Goal: Information Seeking & Learning: Find specific fact

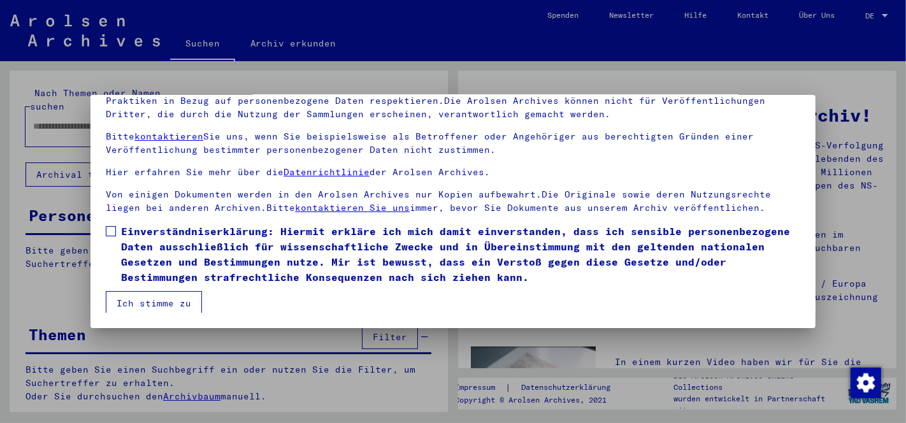
scroll to position [30, 0]
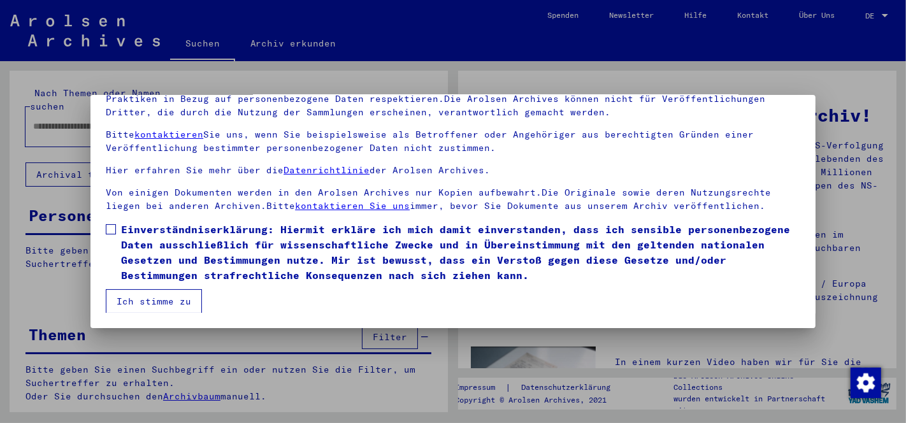
click at [114, 229] on span at bounding box center [111, 229] width 10 height 10
click at [166, 298] on button "Ich stimme zu" at bounding box center [154, 301] width 96 height 24
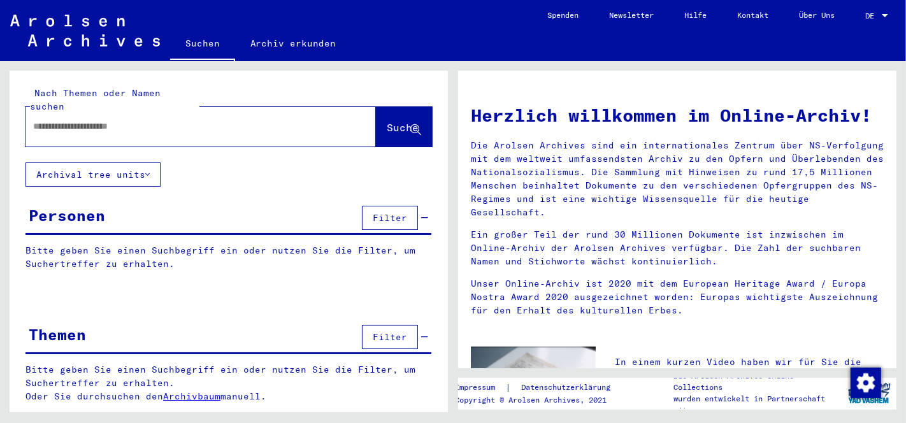
click at [424, 333] on icon at bounding box center [424, 337] width 7 height 9
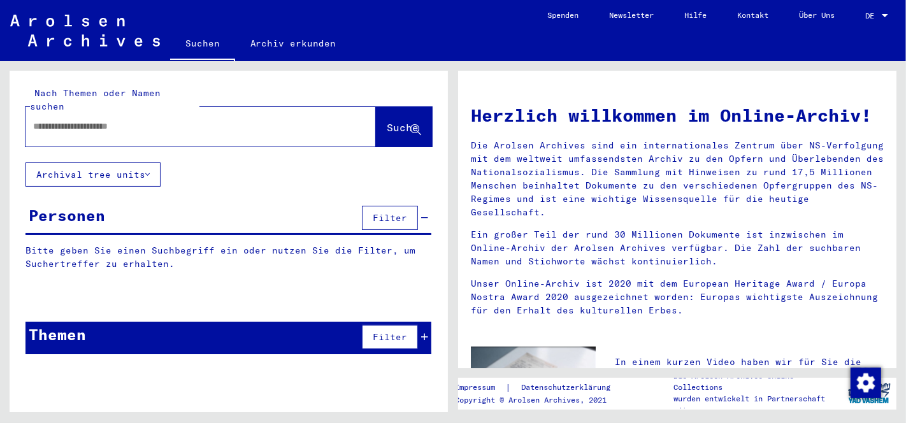
click at [89, 120] on input "text" at bounding box center [185, 126] width 305 height 13
type input "*********"
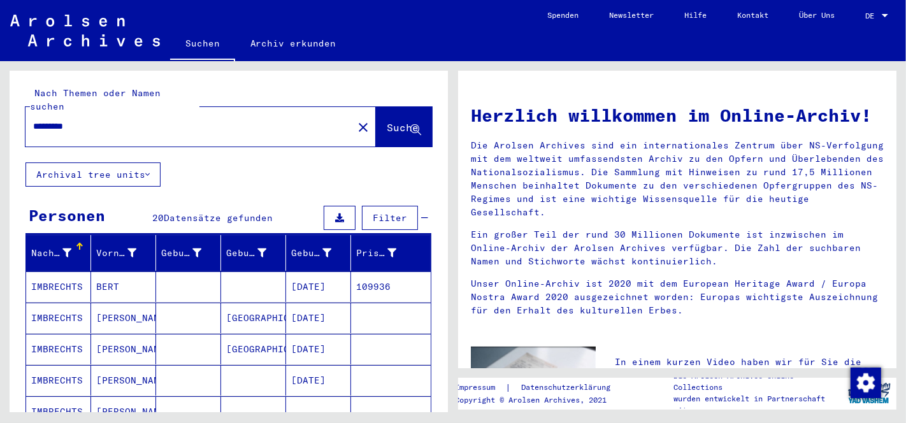
click at [306, 271] on mat-cell "[DATE]" at bounding box center [318, 286] width 65 height 31
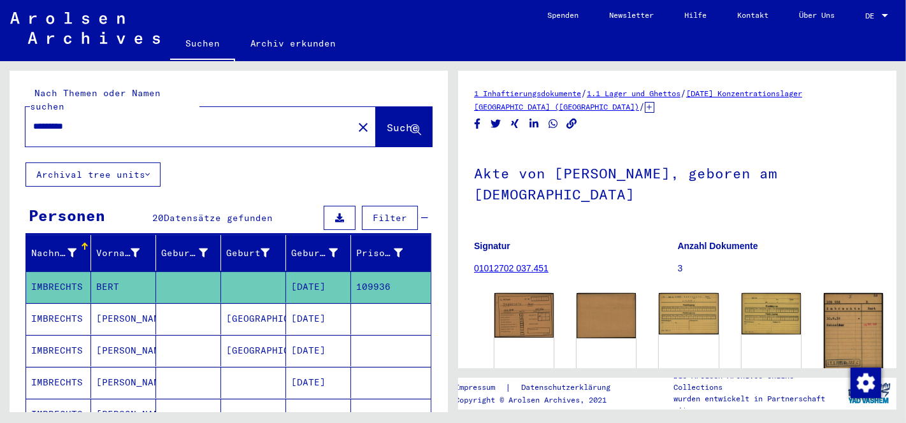
click at [489, 298] on div "DocID: 2617313 ([PERSON_NAME]) DocID: 2617313 ([PERSON_NAME]) DocID: 2617314 ([…" at bounding box center [677, 343] width 376 height 110
click at [514, 310] on img at bounding box center [524, 314] width 62 height 47
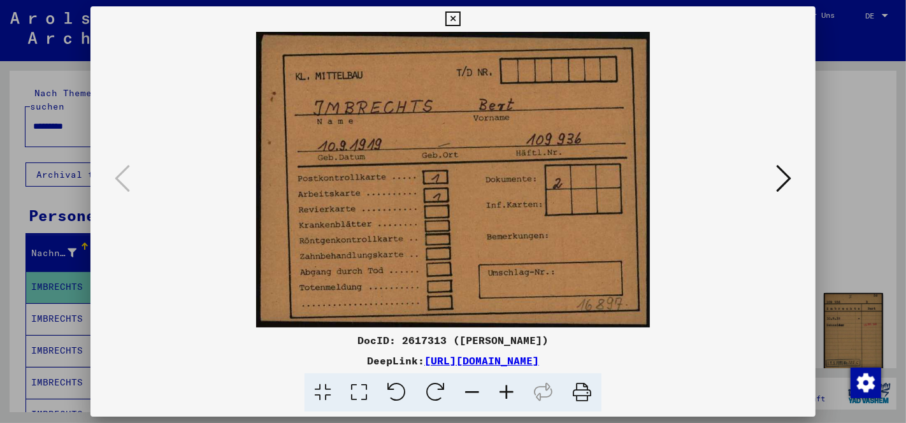
click at [779, 183] on icon at bounding box center [783, 178] width 15 height 31
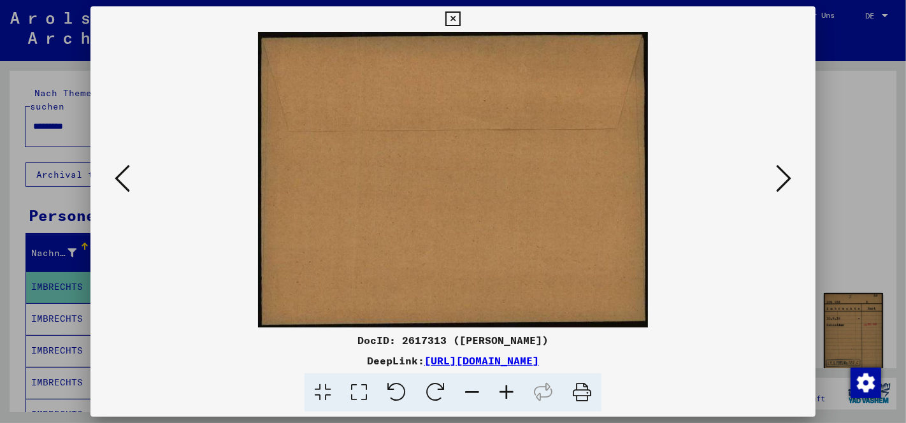
click at [779, 183] on icon at bounding box center [783, 178] width 15 height 31
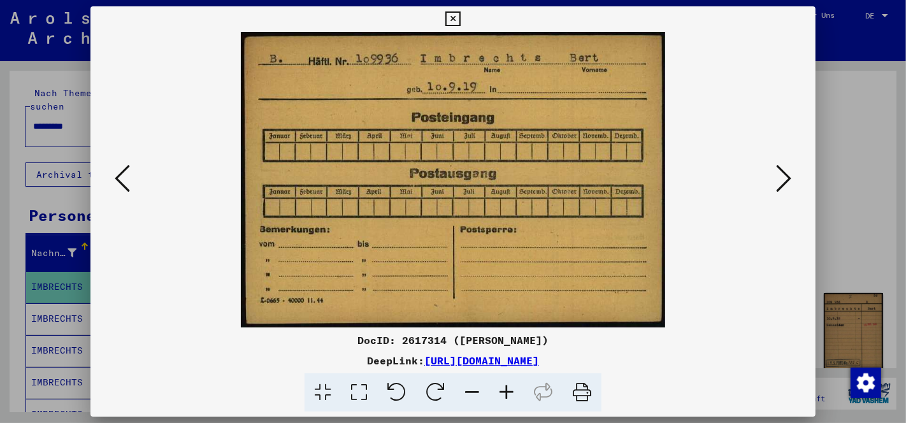
click at [779, 183] on icon at bounding box center [783, 178] width 15 height 31
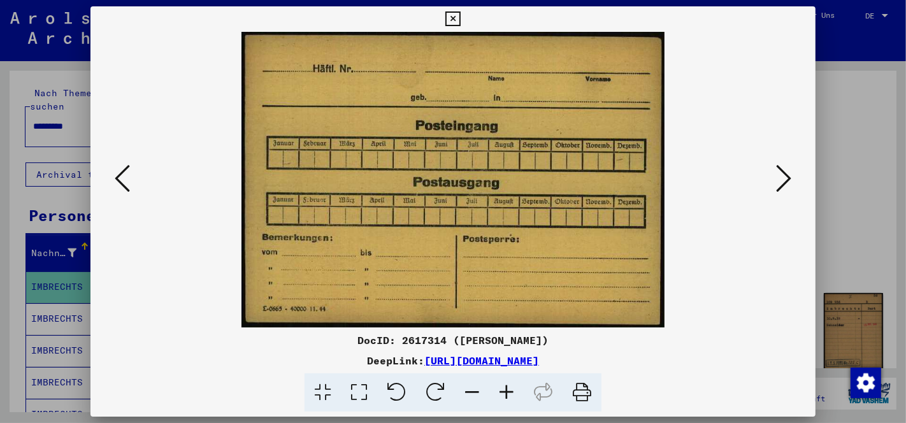
click at [779, 183] on icon at bounding box center [783, 178] width 15 height 31
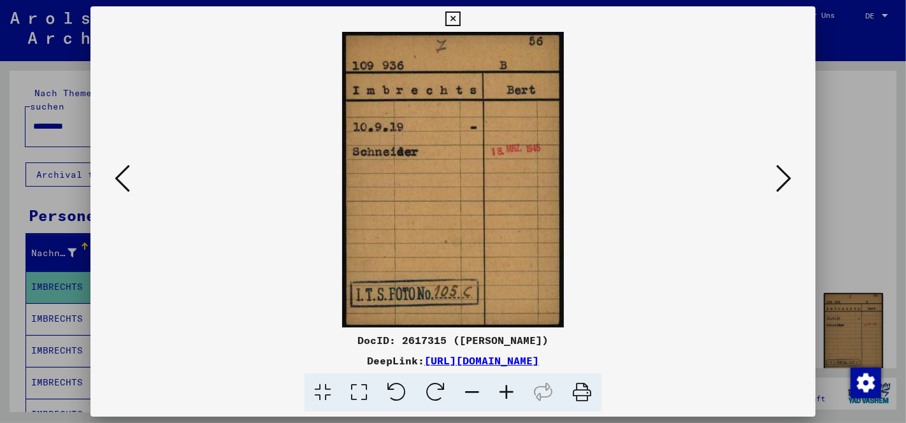
click at [779, 183] on icon at bounding box center [783, 178] width 15 height 31
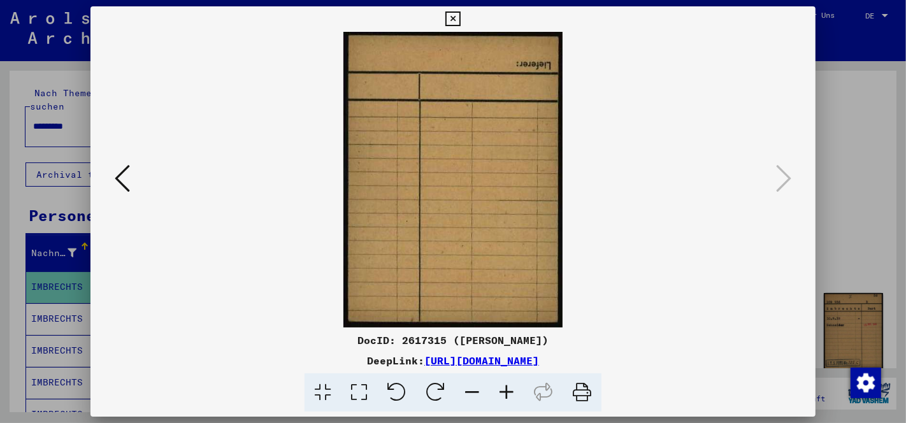
click at [454, 17] on icon at bounding box center [452, 18] width 15 height 15
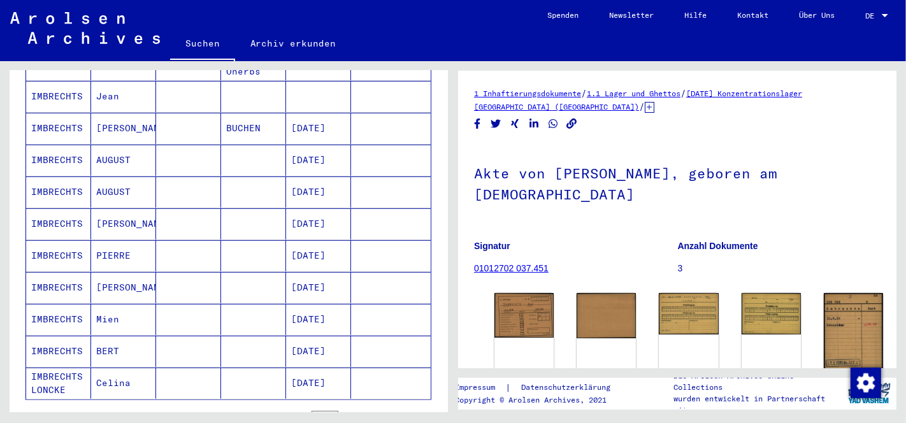
scroll to position [512, 0]
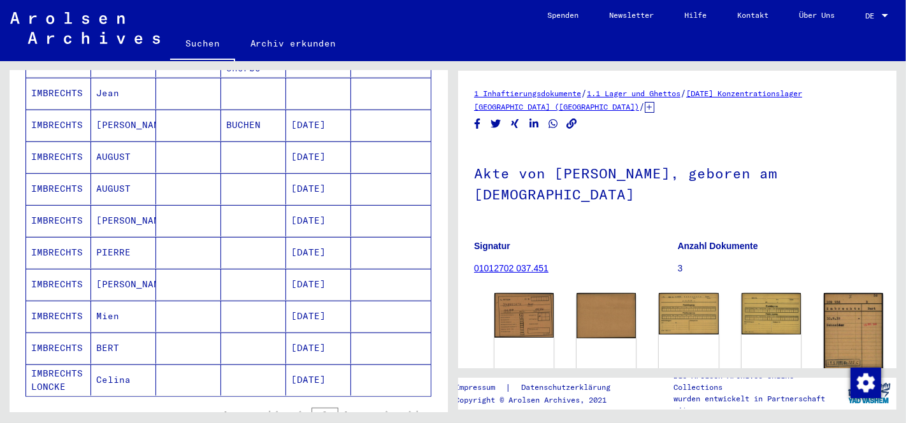
click at [313, 333] on mat-cell "[DATE]" at bounding box center [318, 348] width 65 height 31
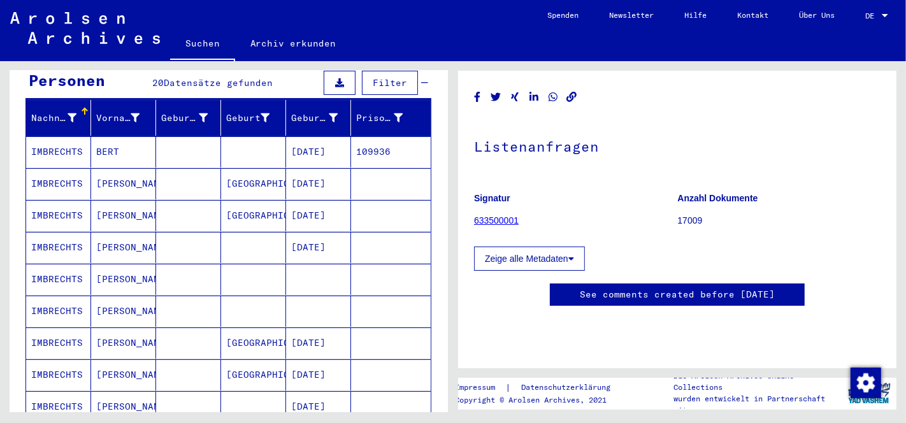
scroll to position [83, 0]
